Goal: Transaction & Acquisition: Purchase product/service

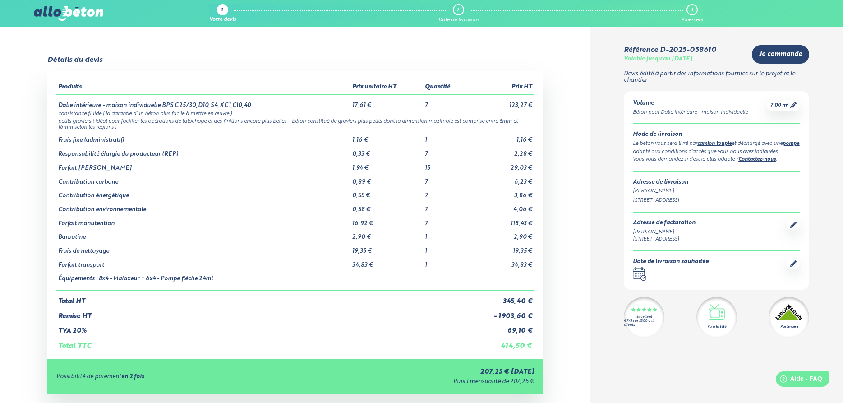
click at [509, 302] on td "345,40 €" at bounding box center [500, 297] width 65 height 15
click at [510, 318] on td "- 1 903,60 €" at bounding box center [500, 312] width 65 height 15
click at [532, 319] on td "- 1 903,60 €" at bounding box center [500, 312] width 65 height 15
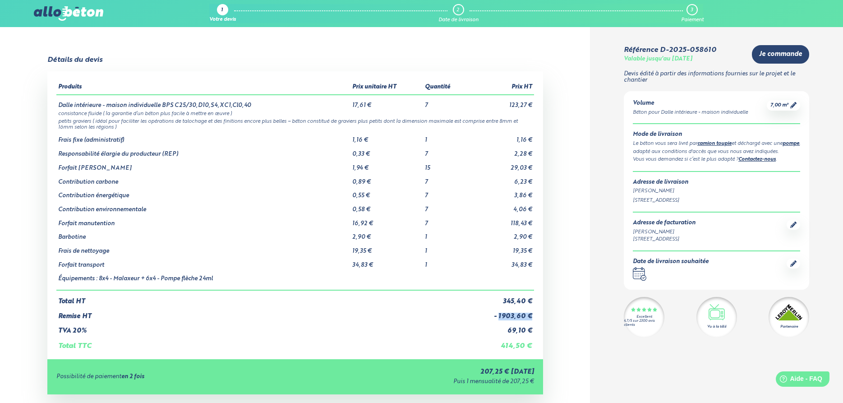
drag, startPoint x: 533, startPoint y: 317, endPoint x: 498, endPoint y: 317, distance: 35.2
click at [498, 317] on td "- 1 903,60 €" at bounding box center [500, 312] width 65 height 15
click at [459, 317] on td "Remise HT" at bounding box center [262, 312] width 412 height 15
click at [514, 316] on td "- 1 903,60 €" at bounding box center [500, 312] width 65 height 15
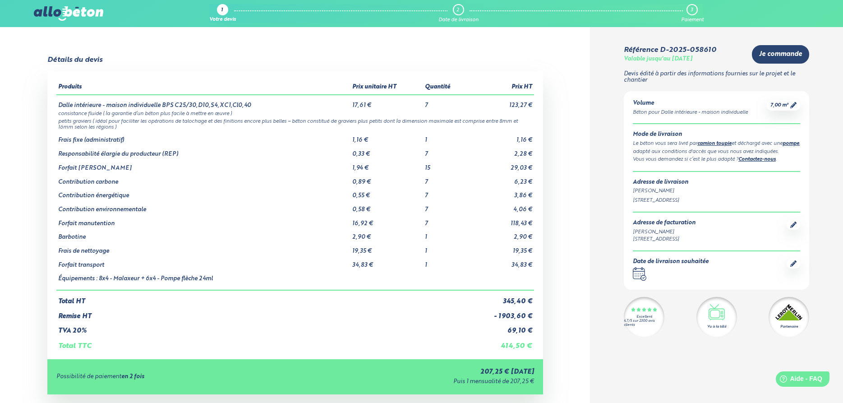
click at [535, 318] on div "Produits Prix unitaire HT Quantité Prix HT Dalle intérieure - maison individuel…" at bounding box center [295, 215] width 496 height 288
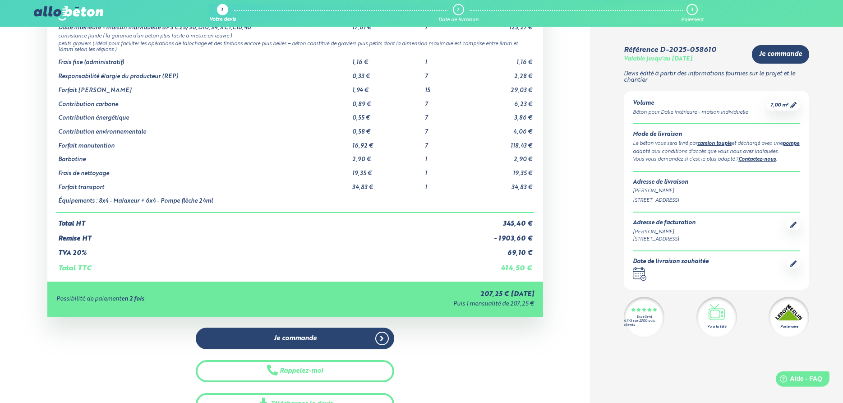
scroll to position [92, 0]
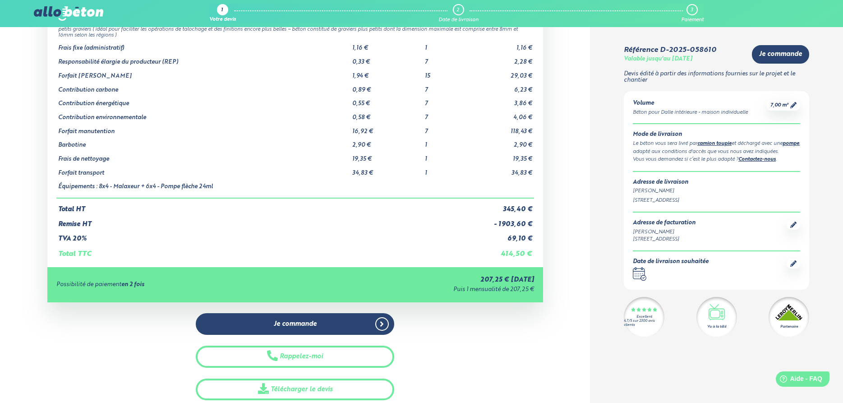
click at [515, 255] on td "414,50 €" at bounding box center [500, 250] width 65 height 15
click at [510, 226] on td "- 1 903,60 €" at bounding box center [500, 220] width 65 height 15
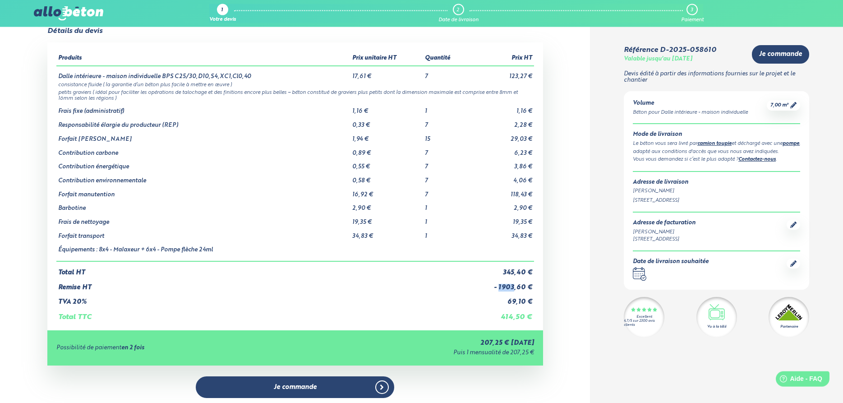
scroll to position [0, 0]
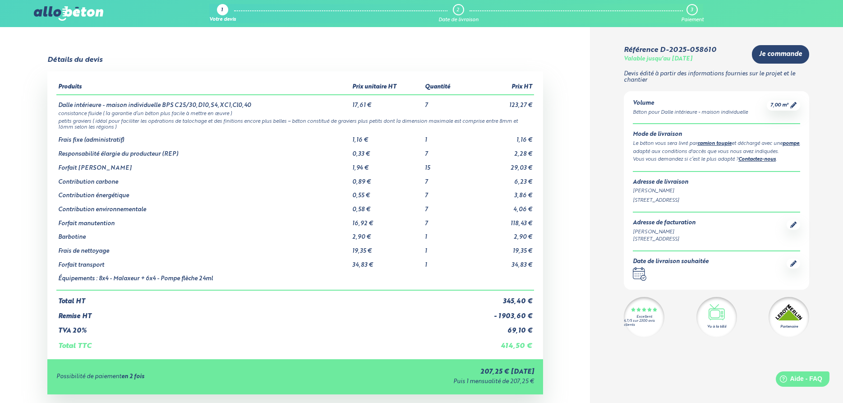
click at [504, 123] on td "petits graviers ( idéal pour faciliter les opérations de talochage et des finit…" at bounding box center [295, 124] width 478 height 14
click at [129, 127] on td "petits graviers ( idéal pour faciliter les opérations de talochage et des finit…" at bounding box center [295, 124] width 478 height 14
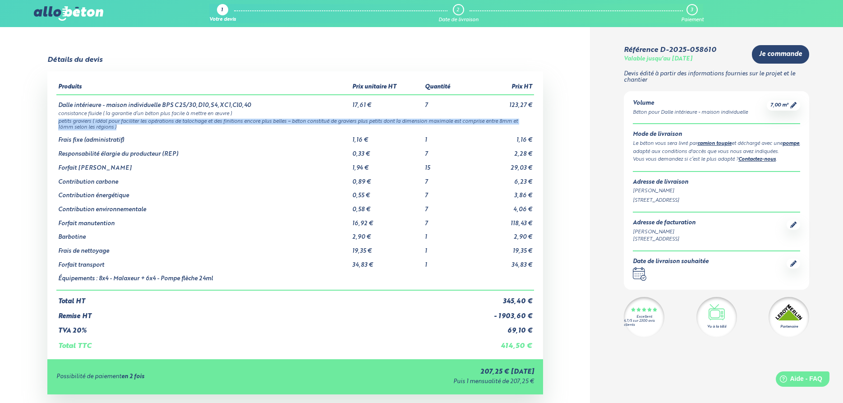
drag, startPoint x: 124, startPoint y: 129, endPoint x: 53, endPoint y: 120, distance: 72.2
click at [53, 120] on div "Produits Prix unitaire HT Quantité Prix HT Dalle intérieure - maison individuel…" at bounding box center [295, 215] width 496 height 288
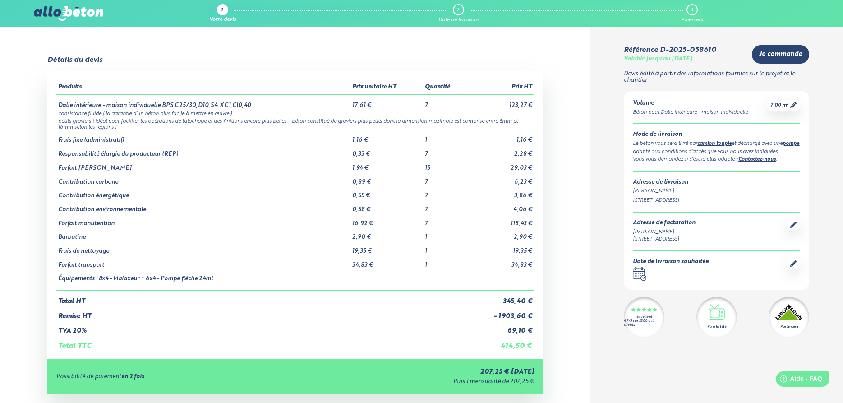
click at [80, 109] on td "Dalle intérieure - maison individuelle BPS C25/30,D10,S4,XC1,Cl0,40" at bounding box center [203, 102] width 294 height 14
drag, startPoint x: 532, startPoint y: 317, endPoint x: 491, endPoint y: 318, distance: 41.0
click at [491, 318] on td "- 1 903,60 €" at bounding box center [500, 312] width 65 height 15
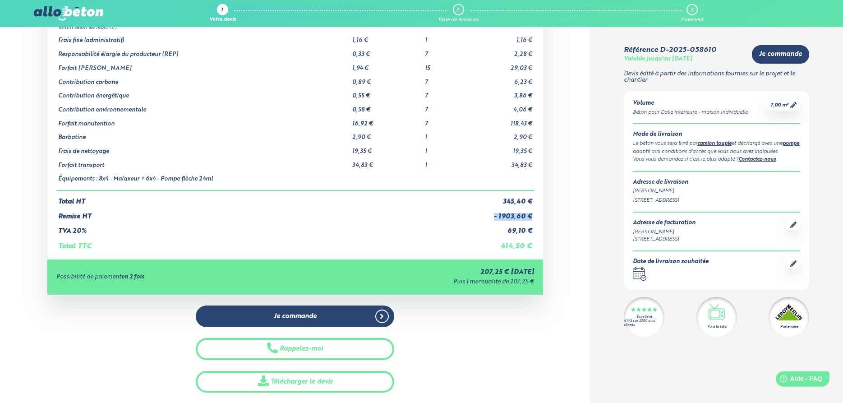
scroll to position [138, 0]
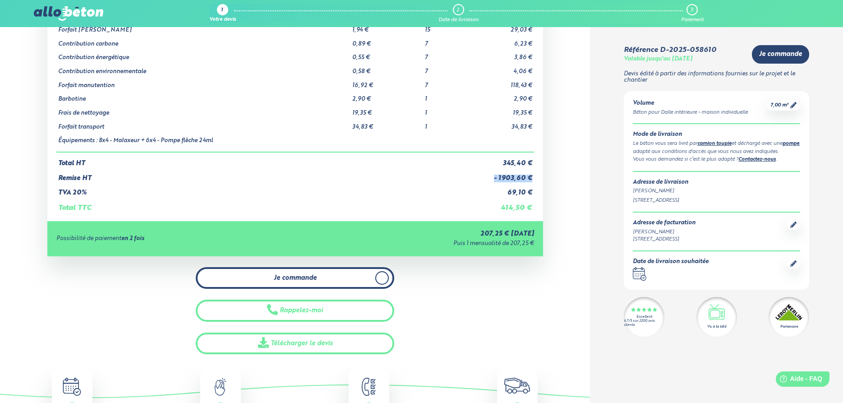
click at [294, 283] on link "Je commande" at bounding box center [295, 278] width 198 height 22
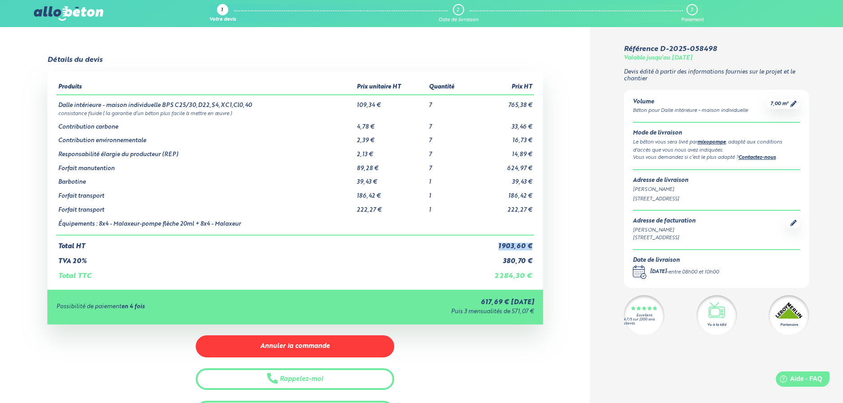
drag, startPoint x: 498, startPoint y: 245, endPoint x: 538, endPoint y: 243, distance: 40.6
click at [538, 243] on div "Produits Prix unitaire HT Quantité Prix HT Dalle intérieure - maison individuel…" at bounding box center [295, 180] width 496 height 218
drag, startPoint x: 537, startPoint y: 262, endPoint x: 501, endPoint y: 262, distance: 37.0
click at [501, 262] on div "Produits Prix unitaire HT Quantité Prix HT Dalle intérieure - maison individuel…" at bounding box center [295, 180] width 496 height 218
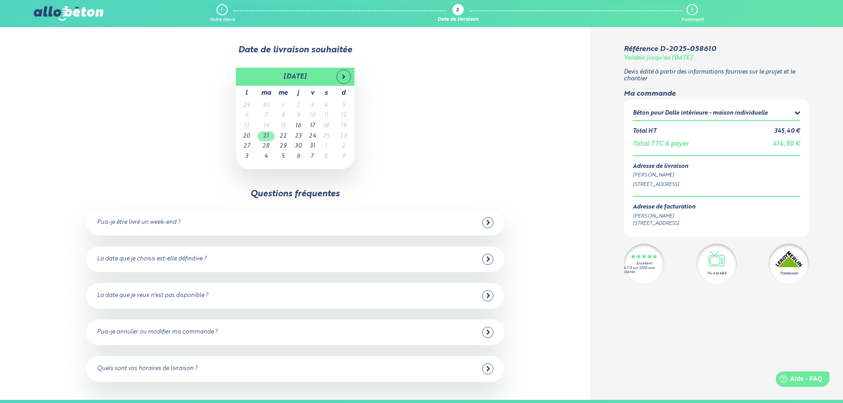
click at [266, 136] on td "21" at bounding box center [265, 136] width 17 height 10
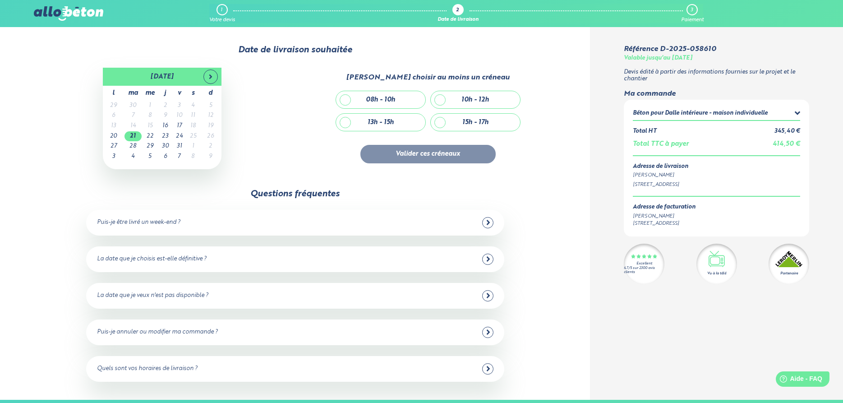
click at [394, 105] on div "08h - 10h" at bounding box center [380, 99] width 89 height 17
checkbox input "true"
click at [450, 153] on button "Valider ces créneaux" at bounding box center [427, 154] width 135 height 18
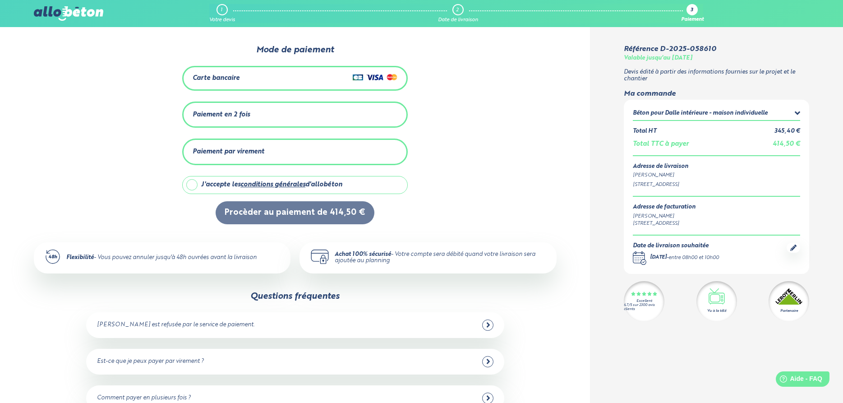
click at [253, 113] on div "Paiement en 2 fois" at bounding box center [295, 114] width 205 height 15
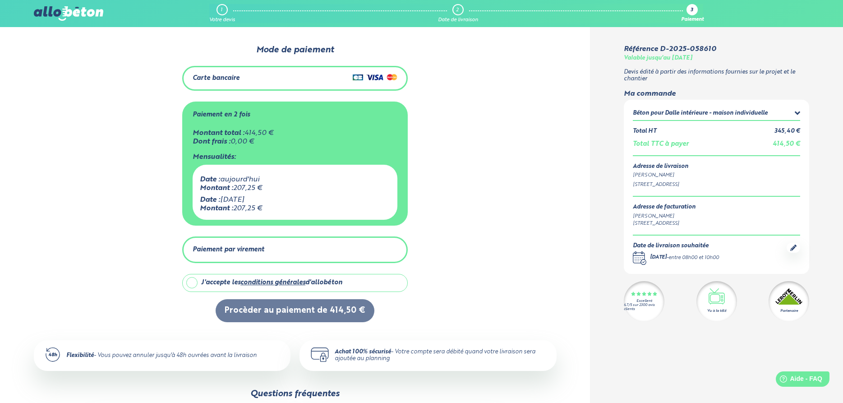
click at [193, 281] on label "J'accepte les conditions générales d'allobéton" at bounding box center [294, 283] width 225 height 18
checkbox input "true"
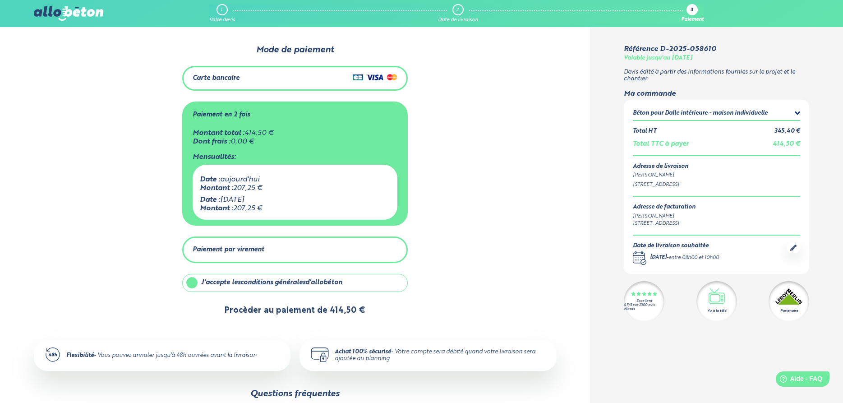
click at [306, 308] on button "Procèder au paiement de 414,50 €" at bounding box center [295, 310] width 159 height 23
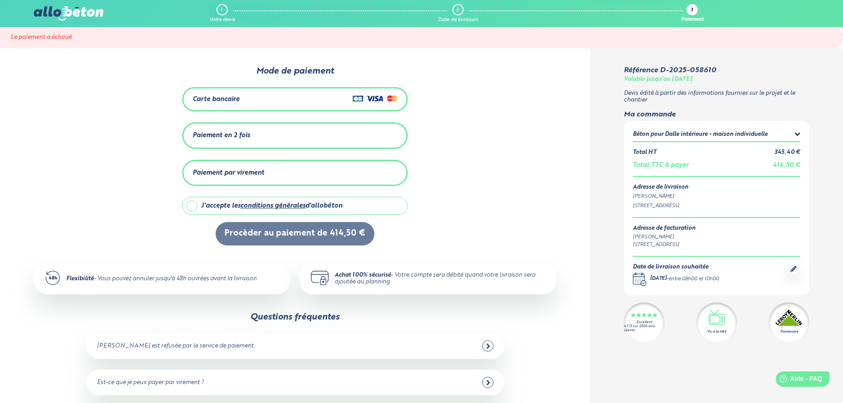
click at [259, 129] on div "Paiement en 2 fois" at bounding box center [295, 135] width 205 height 15
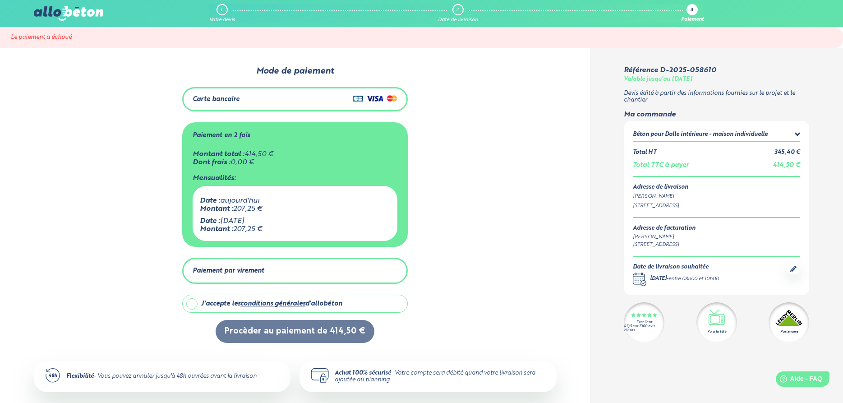
click at [255, 302] on link "conditions générales" at bounding box center [272, 303] width 65 height 6
click at [191, 307] on label "J'accepte les conditions générales d'allobéton" at bounding box center [294, 303] width 225 height 18
checkbox input "true"
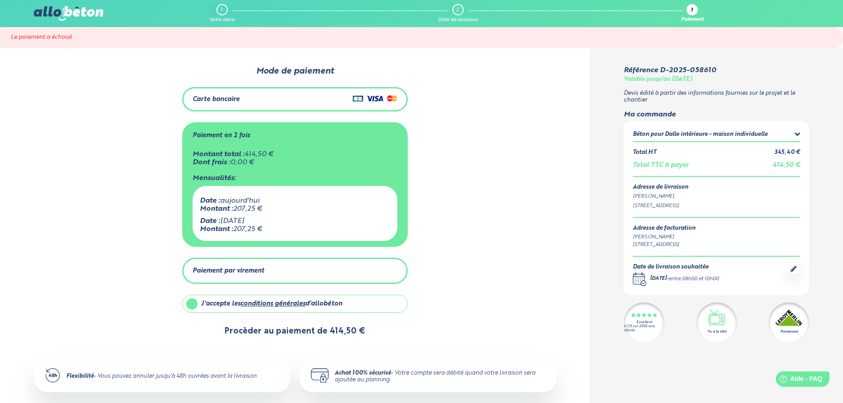
click at [284, 332] on button "Procèder au paiement de 414,50 €" at bounding box center [295, 331] width 159 height 23
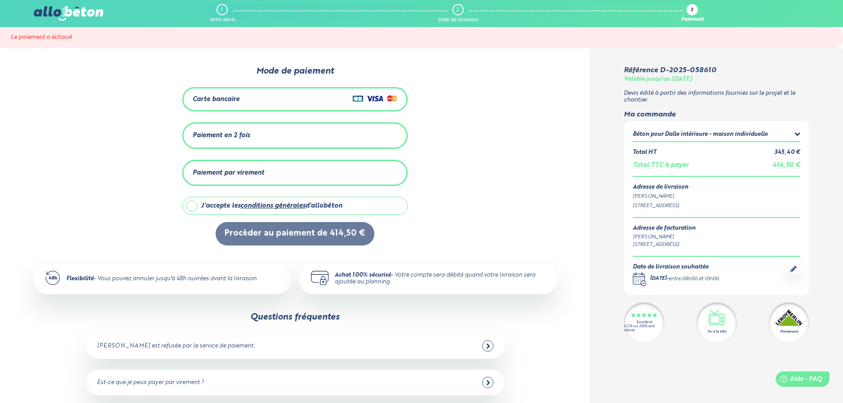
click at [477, 175] on div "0 1 2 Mode de paiement Carte bancaire Paiement en 2 fois Montant total : 414,50…" at bounding box center [295, 155] width 523 height 179
click at [278, 134] on div "Paiement en 2 fois" at bounding box center [295, 135] width 205 height 15
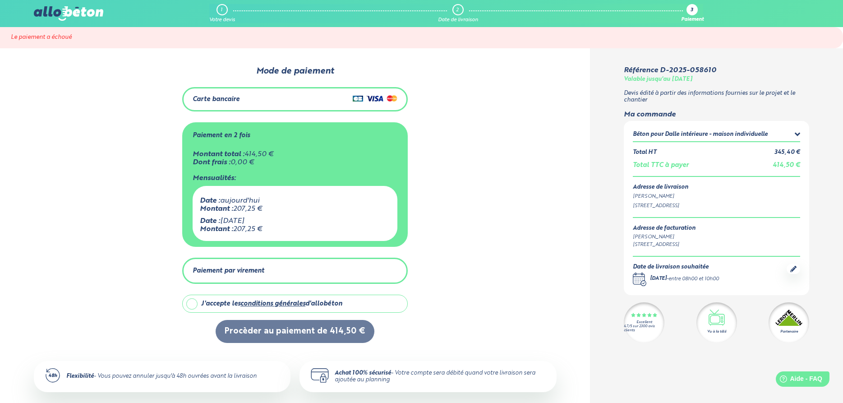
click at [188, 301] on label "J'accepte les conditions générales d'allobéton" at bounding box center [294, 303] width 225 height 18
checkbox input "true"
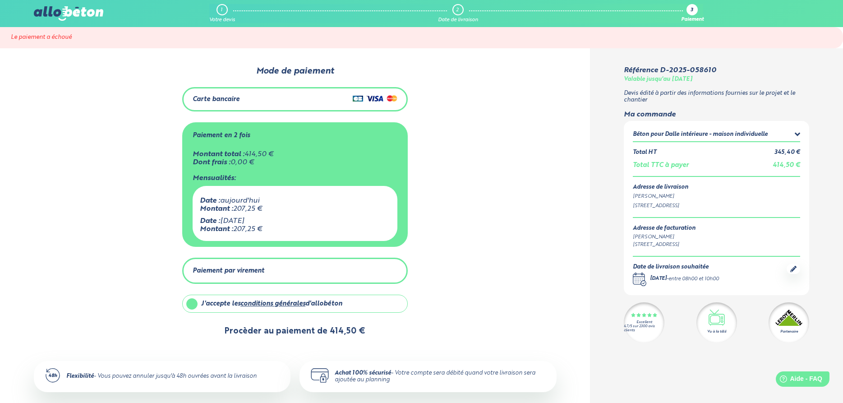
click at [320, 335] on button "Procèder au paiement de 414,50 €" at bounding box center [295, 331] width 159 height 23
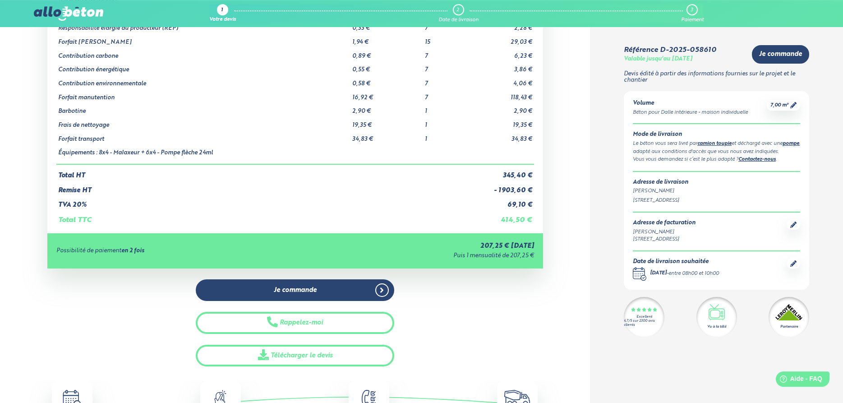
scroll to position [138, 0]
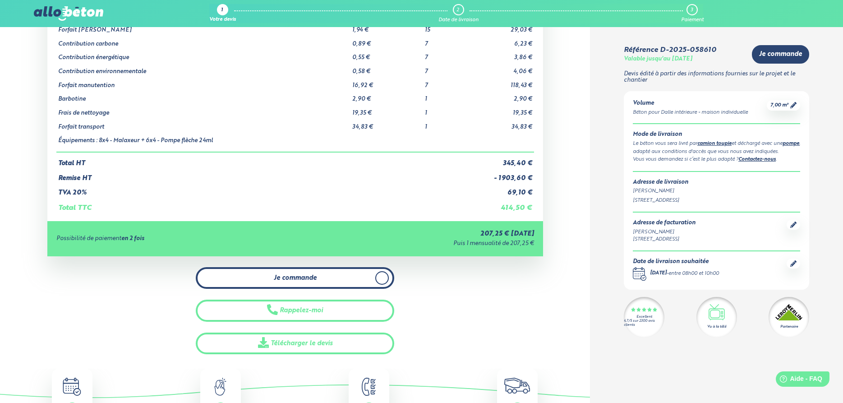
click at [326, 273] on link "Je commande" at bounding box center [295, 278] width 198 height 22
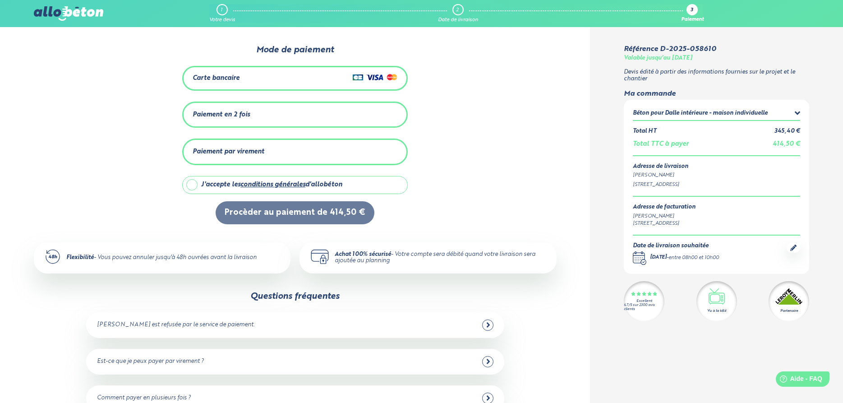
click at [262, 110] on div "Paiement en 2 fois" at bounding box center [295, 114] width 205 height 15
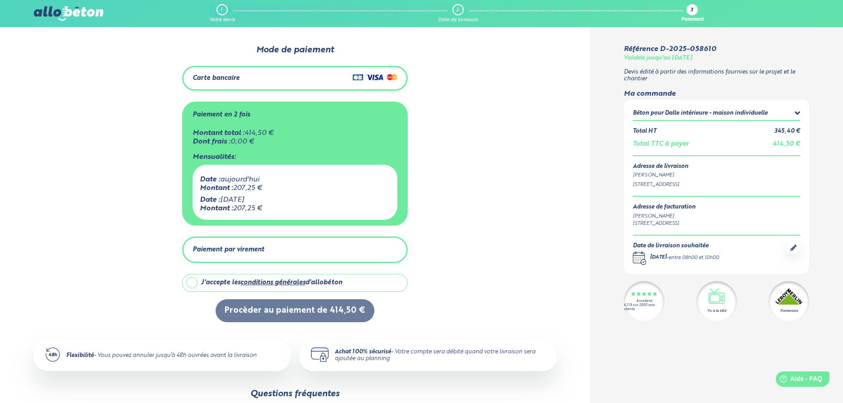
click at [195, 283] on label "J'accepte les conditions générales d'allobéton" at bounding box center [294, 283] width 225 height 18
checkbox input "true"
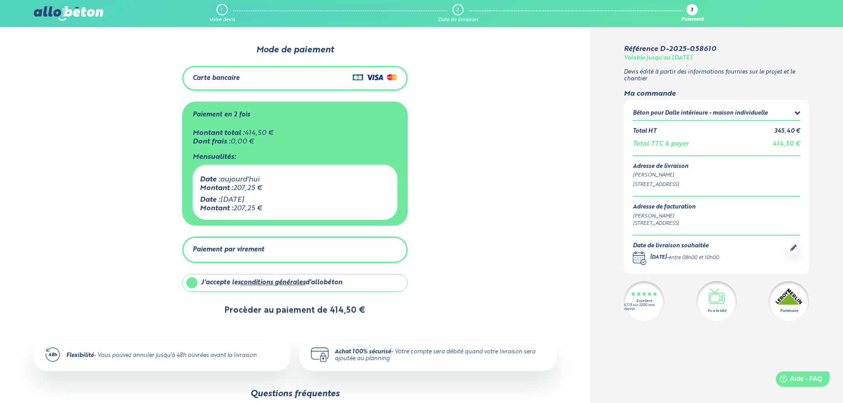
click at [304, 306] on button "Procèder au paiement de 414,50 €" at bounding box center [295, 310] width 159 height 23
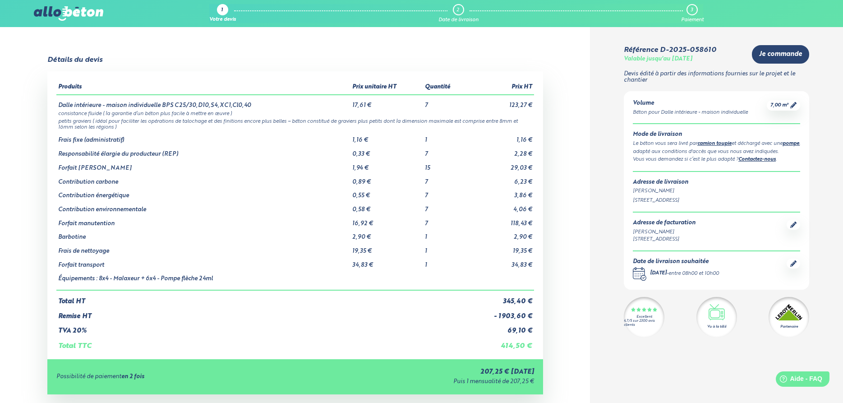
scroll to position [138, 0]
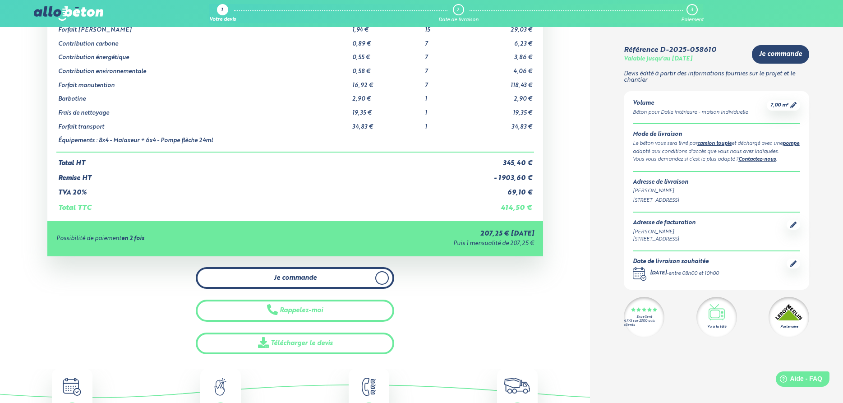
click at [326, 271] on link "Je commande" at bounding box center [295, 278] width 198 height 22
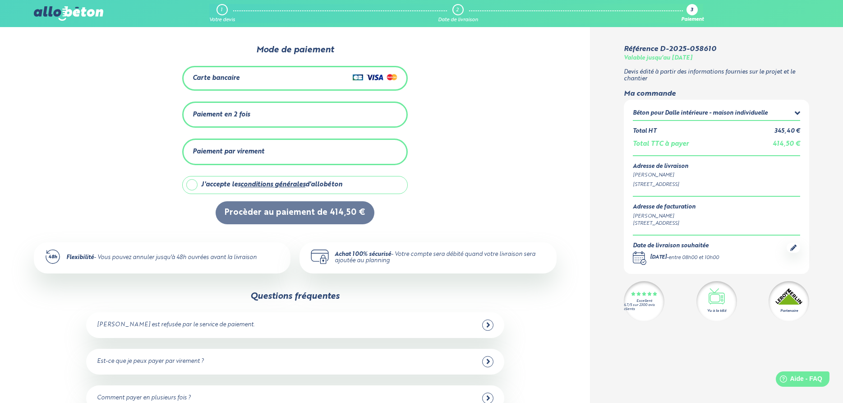
click at [225, 117] on div "Paiement en 2 fois" at bounding box center [221, 115] width 57 height 8
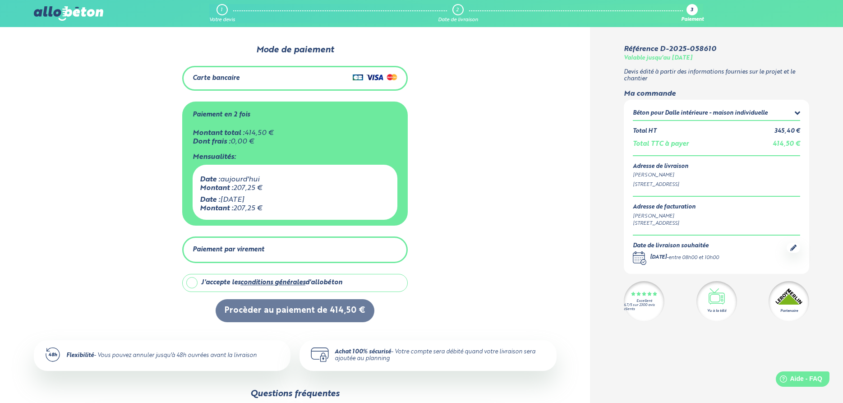
click at [192, 278] on label "J'accepte les conditions générales d'allobéton" at bounding box center [294, 283] width 225 height 18
checkbox input "true"
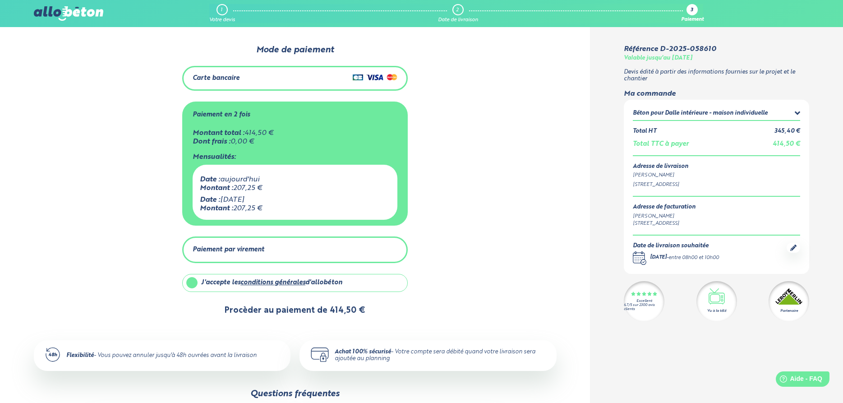
click at [315, 302] on button "Procèder au paiement de 414,50 €" at bounding box center [295, 310] width 159 height 23
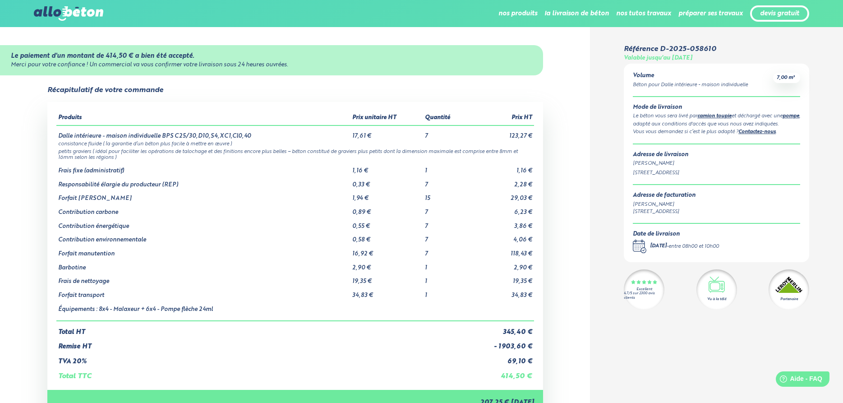
click at [59, 13] on img at bounding box center [68, 13] width 69 height 14
